Goal: Task Accomplishment & Management: Manage account settings

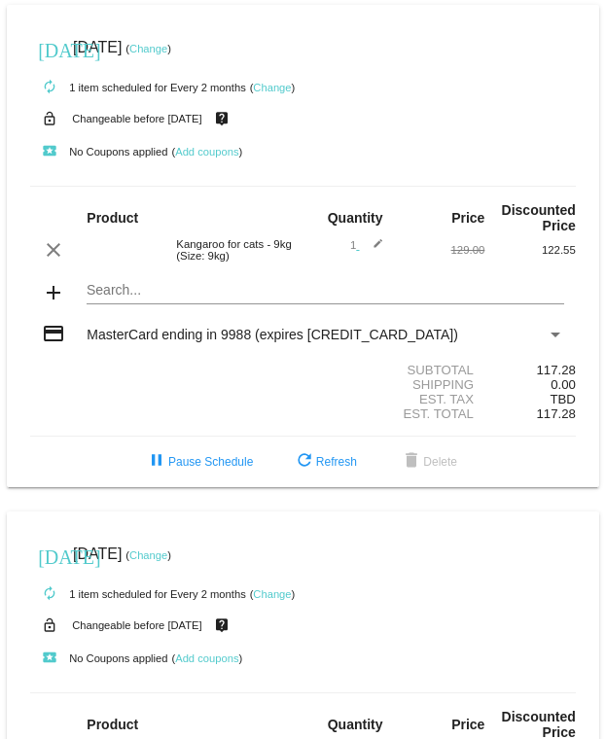
click at [167, 45] on link "Change" at bounding box center [148, 49] width 38 height 12
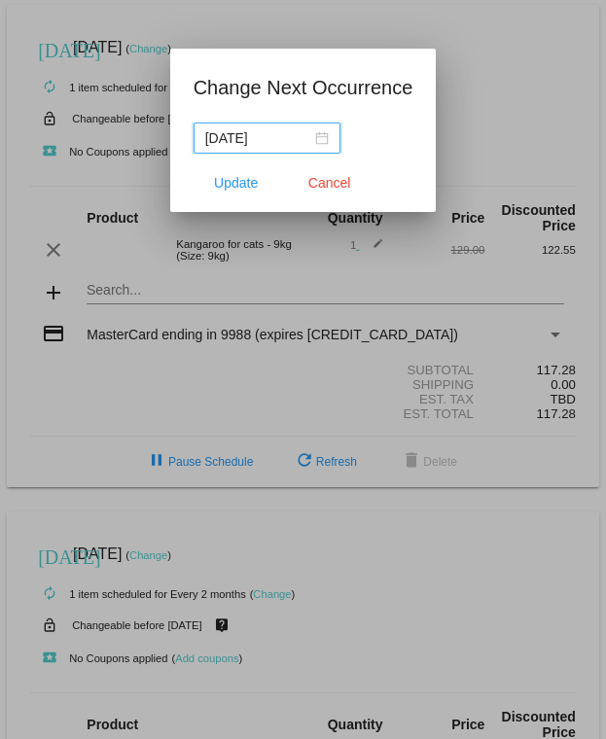
click at [256, 127] on input "[DATE]" at bounding box center [258, 137] width 106 height 21
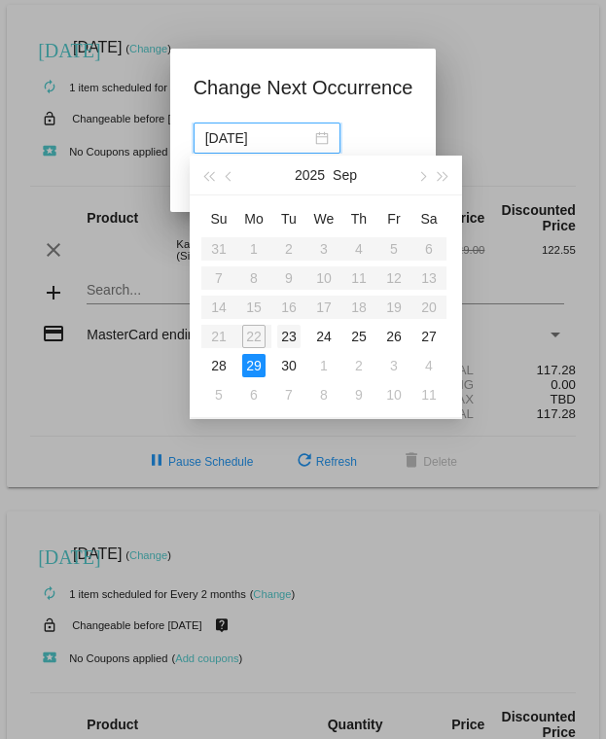
click at [286, 338] on div "23" at bounding box center [288, 336] width 23 height 23
type input "[DATE]"
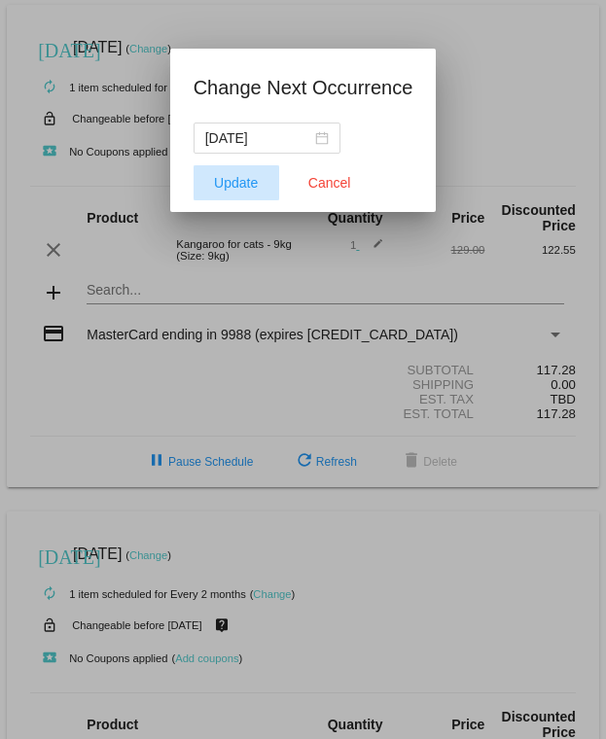
click at [218, 182] on span "Update" at bounding box center [236, 183] width 44 height 16
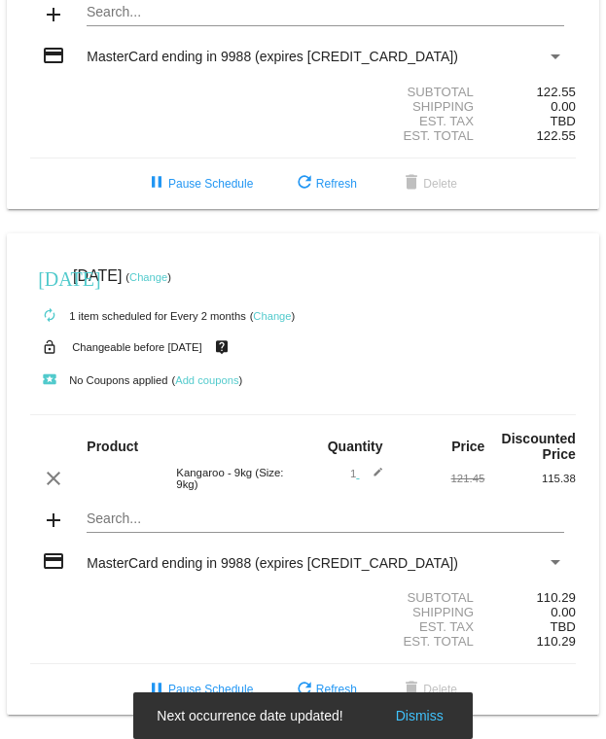
scroll to position [294, 0]
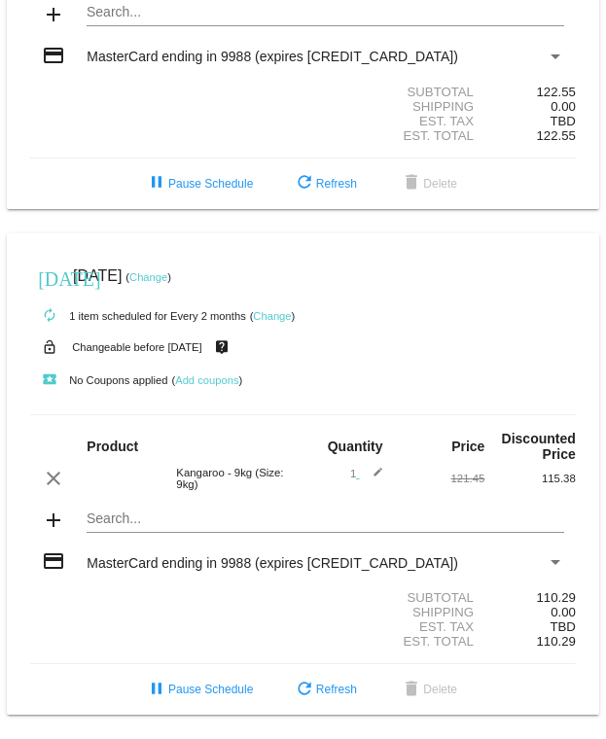
click at [275, 310] on link "Change" at bounding box center [272, 316] width 38 height 12
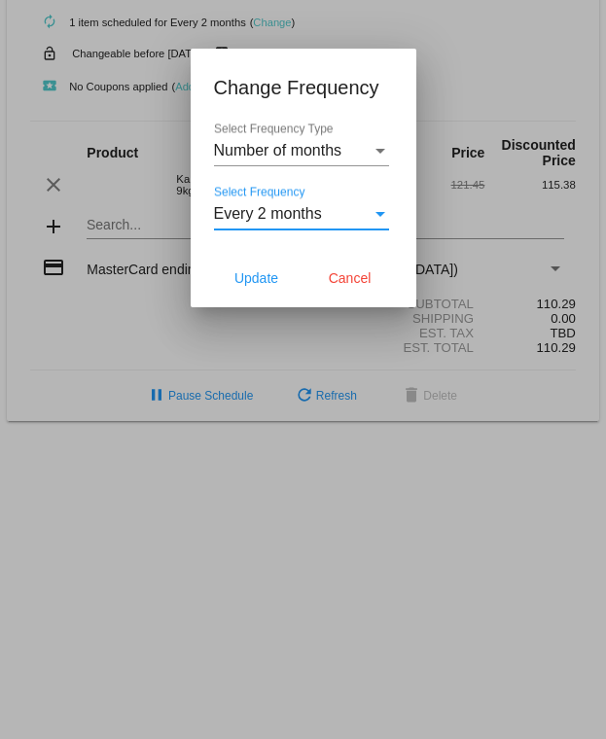
click at [381, 213] on div "Select Frequency" at bounding box center [381, 214] width 10 height 5
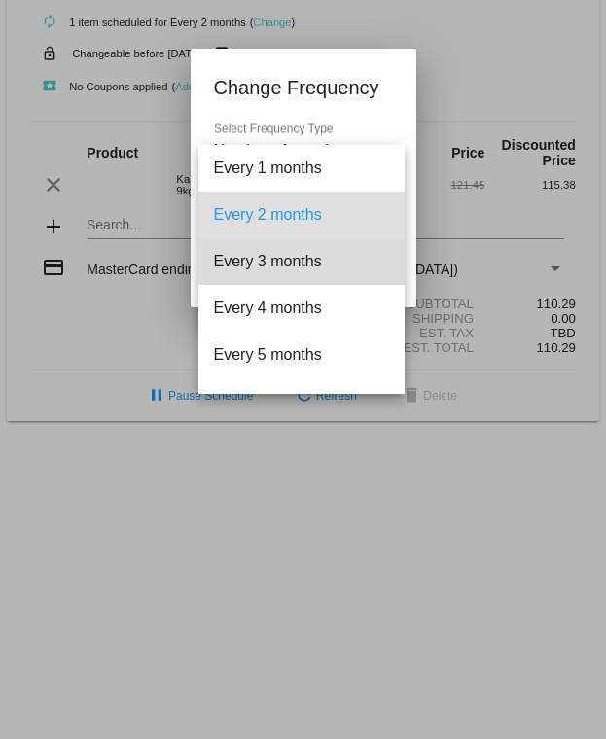
click at [312, 267] on span "Every 3 months" at bounding box center [301, 261] width 175 height 47
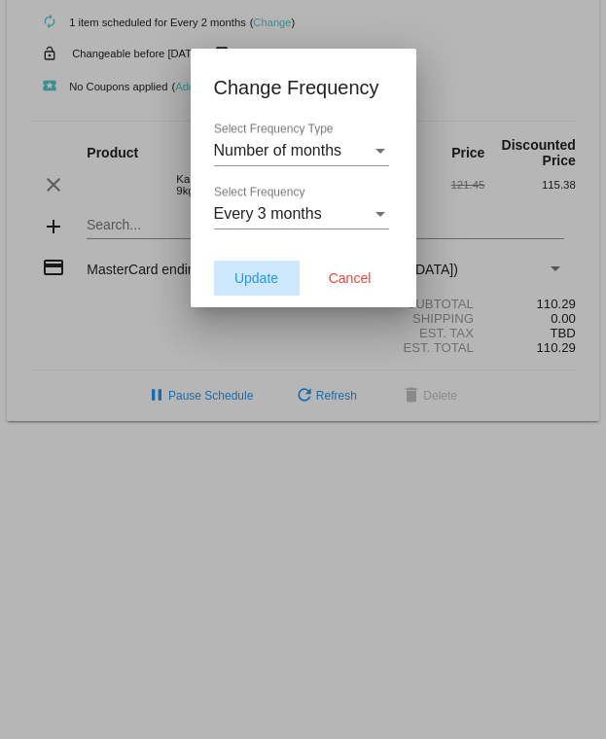
click at [231, 279] on button "Update" at bounding box center [257, 278] width 86 height 35
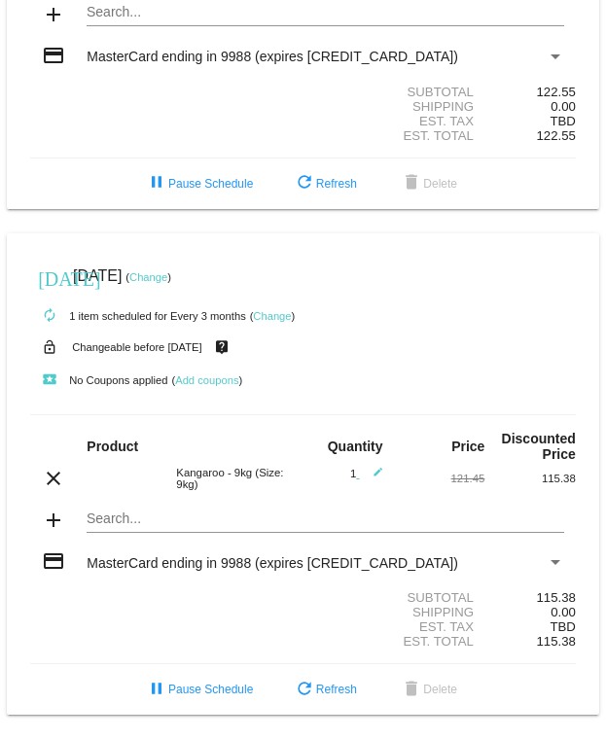
click at [167, 271] on link "Change" at bounding box center [148, 277] width 38 height 12
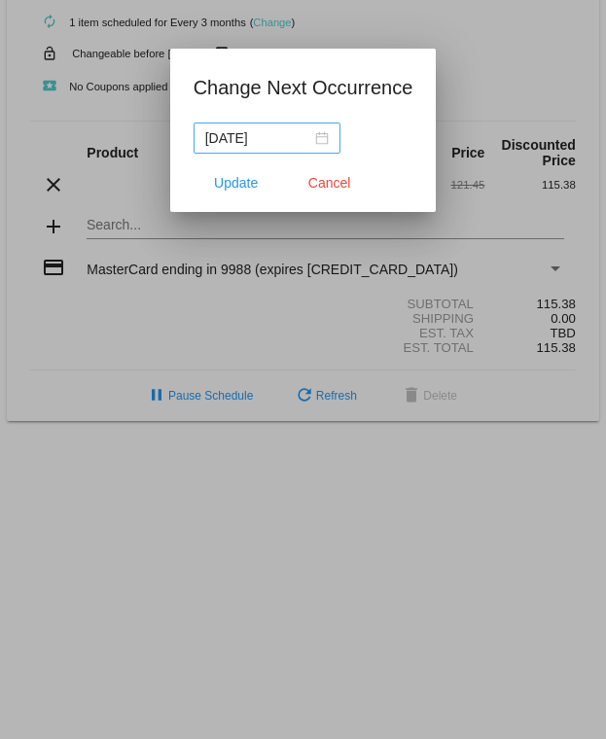
click at [318, 137] on div "[DATE]" at bounding box center [267, 137] width 124 height 21
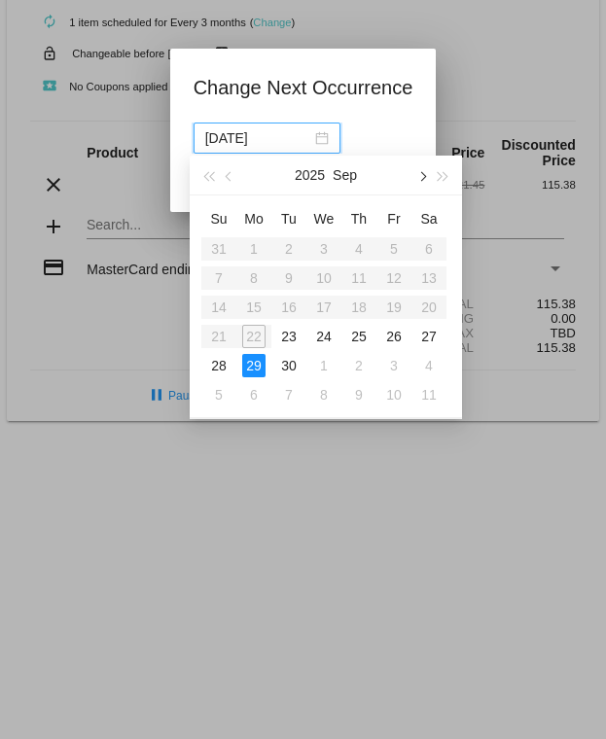
click at [427, 173] on button "button" at bounding box center [421, 175] width 21 height 39
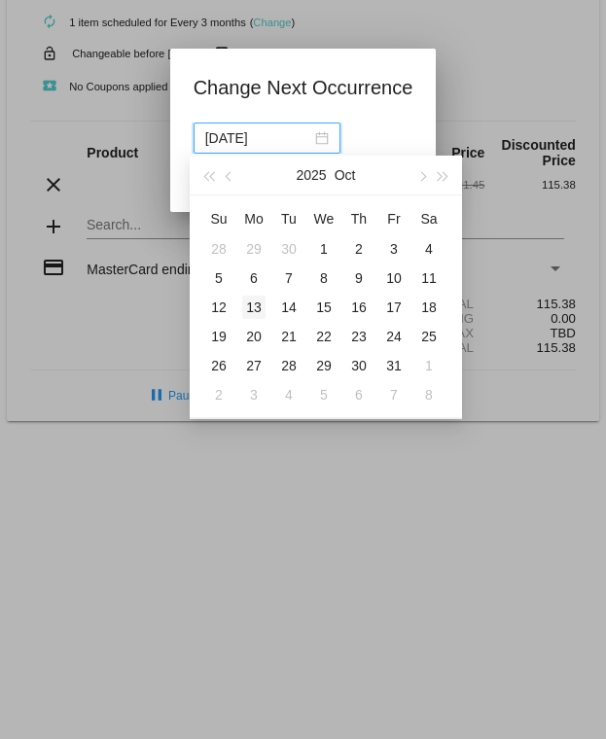
click at [251, 303] on div "13" at bounding box center [253, 307] width 23 height 23
type input "[DATE]"
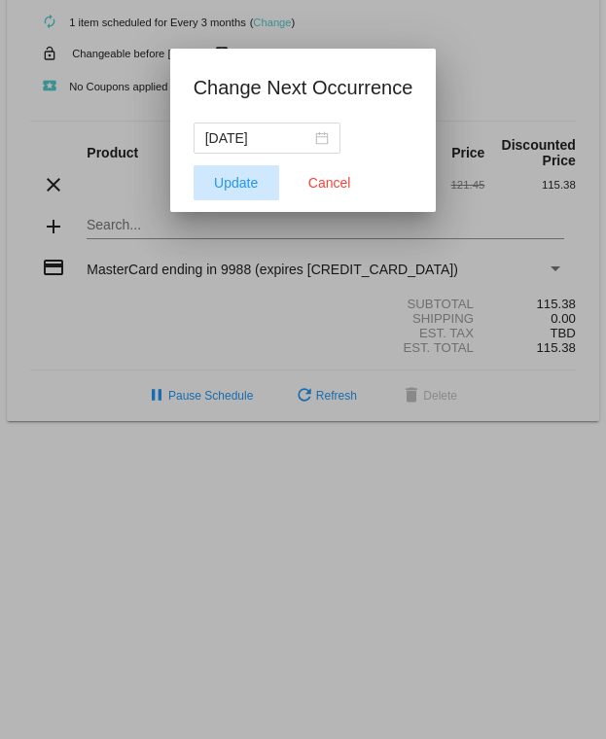
click at [239, 182] on span "Update" at bounding box center [236, 183] width 44 height 16
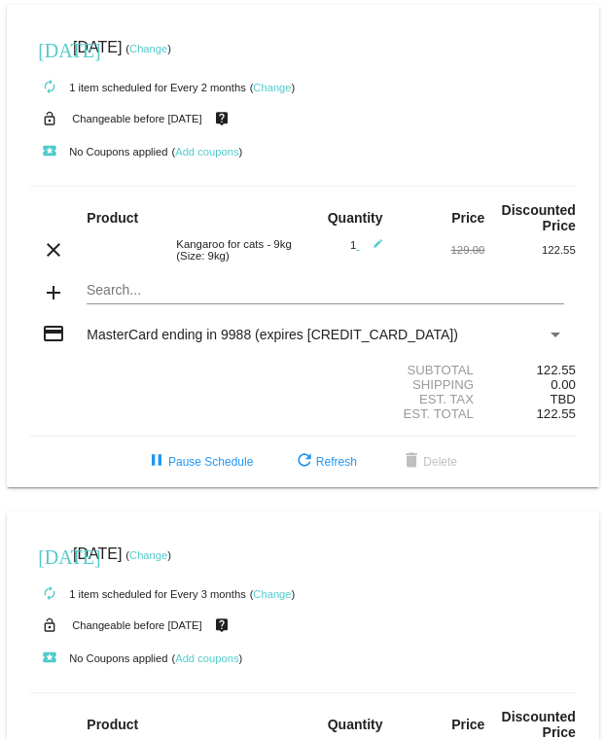
scroll to position [1, 0]
